Goal: Check status: Check status

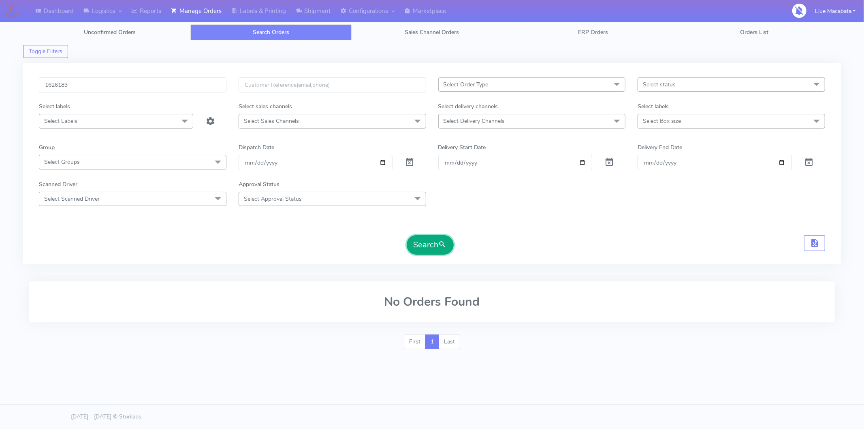
click at [427, 245] on button "Search" at bounding box center [430, 244] width 47 height 19
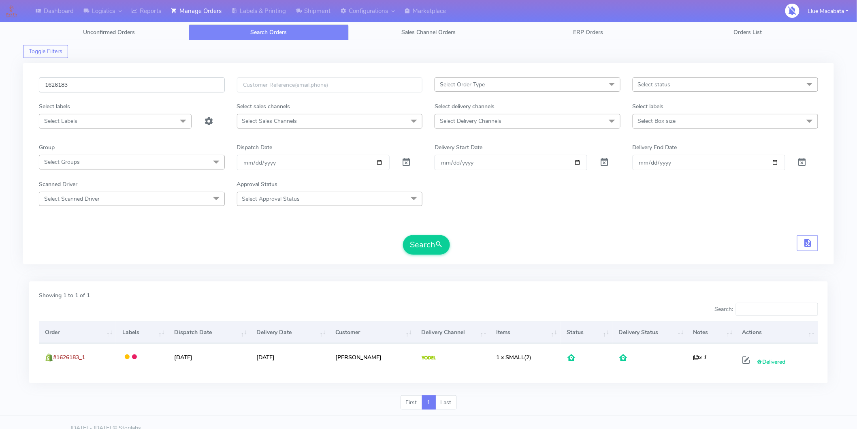
click at [88, 82] on input "1626183" at bounding box center [132, 84] width 186 height 15
paste input "5692"
type input "1625692"
click at [424, 241] on button "Search" at bounding box center [426, 244] width 47 height 19
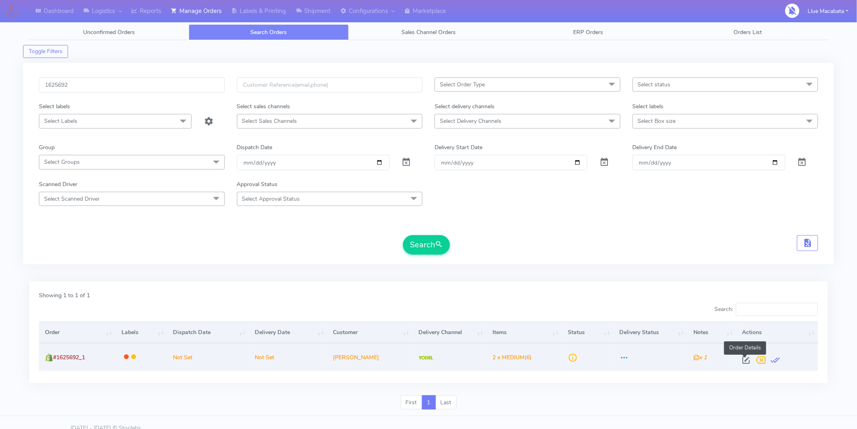
click at [748, 359] on span at bounding box center [747, 362] width 15 height 8
select select "5"
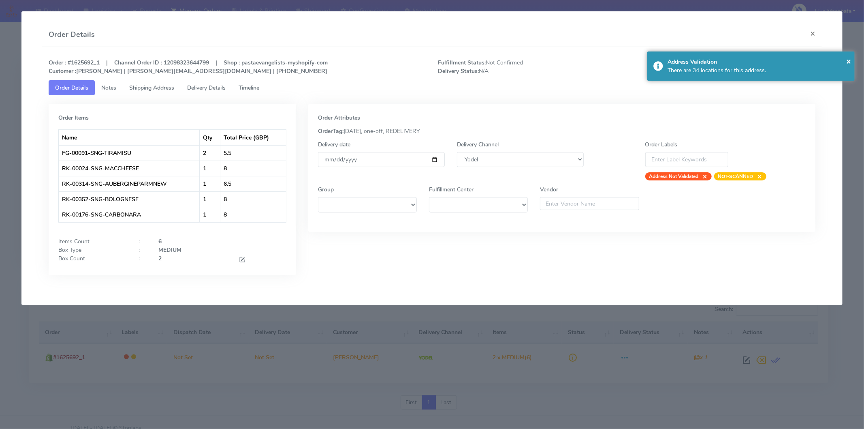
click at [256, 85] on span "Timeline" at bounding box center [249, 88] width 21 height 8
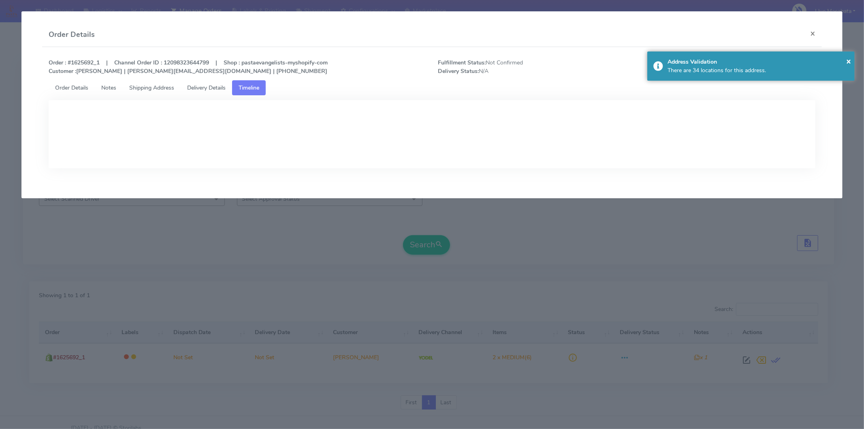
click at [216, 84] on span "Delivery Details" at bounding box center [206, 88] width 38 height 8
